Goal: Information Seeking & Learning: Learn about a topic

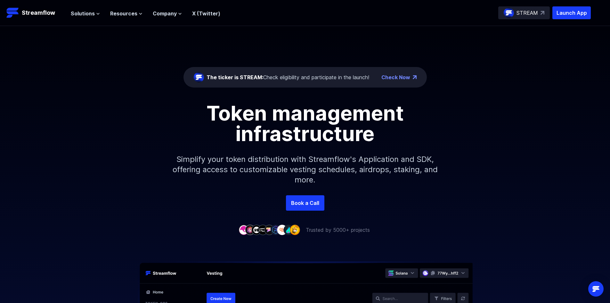
click at [282, 78] on div "The ticker is STREAM: Check eligibility and participate in the launch!" at bounding box center [288, 77] width 163 height 8
click at [289, 77] on div "The ticker is STREAM: Check eligibility and participate in the launch!" at bounding box center [288, 77] width 163 height 8
click at [87, 13] on span "Solutions" at bounding box center [83, 14] width 24 height 8
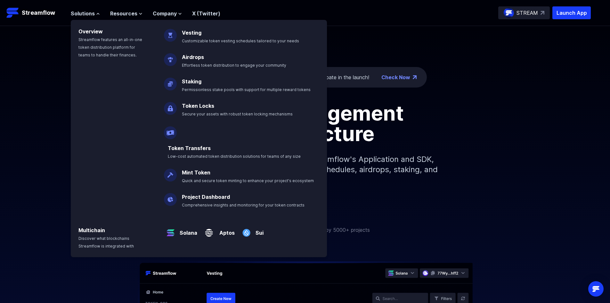
click at [477, 67] on div "The ticker is STREAM: Check eligibility and participate in the launch! Check No…" at bounding box center [305, 110] width 610 height 169
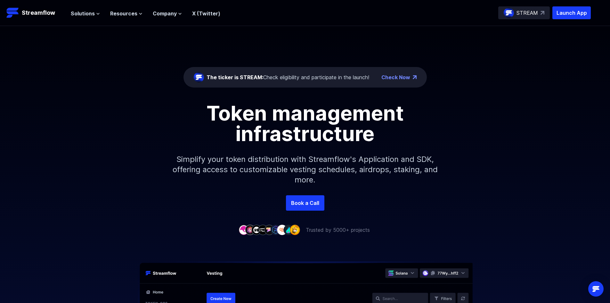
click at [519, 12] on p "STREAM" at bounding box center [527, 13] width 21 height 8
click at [167, 13] on span "Company" at bounding box center [165, 14] width 24 height 8
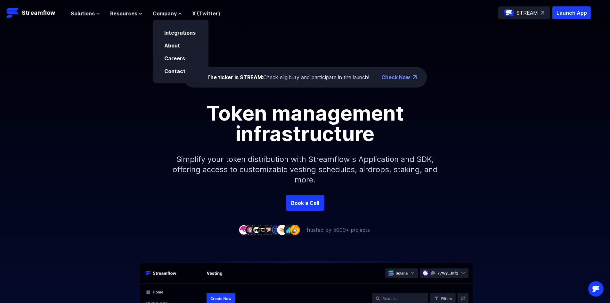
click at [116, 17] on div "Solutions Overview Streamflow features an all-in-one token distribution platfor…" at bounding box center [146, 12] width 150 height 13
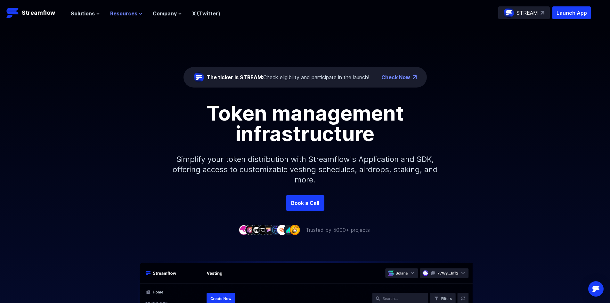
click at [119, 14] on span "Resources" at bounding box center [123, 14] width 27 height 8
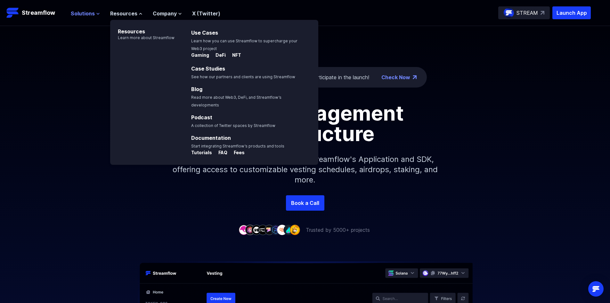
click at [84, 12] on span "Solutions" at bounding box center [83, 14] width 24 height 8
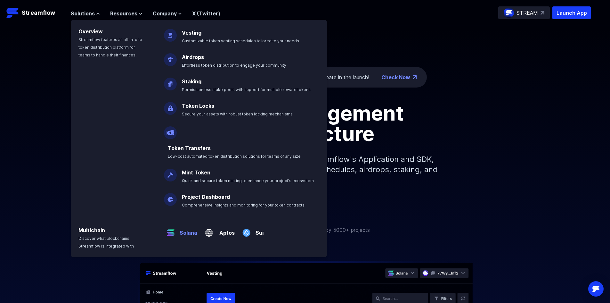
click at [180, 224] on p "Solana" at bounding box center [187, 230] width 20 height 13
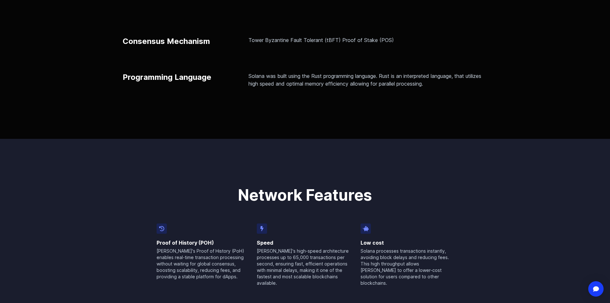
scroll to position [32, 0]
